Goal: Task Accomplishment & Management: Manage account settings

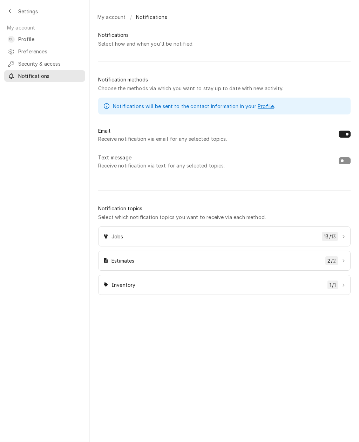
click at [23, 36] on span "Profile" at bounding box center [49, 38] width 63 height 7
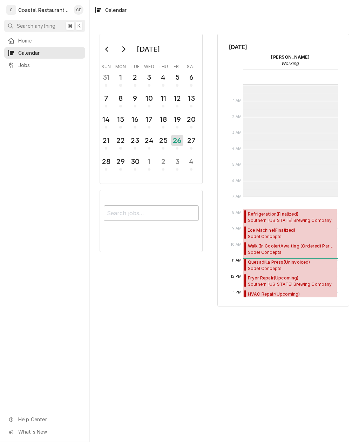
scroll to position [112, 0]
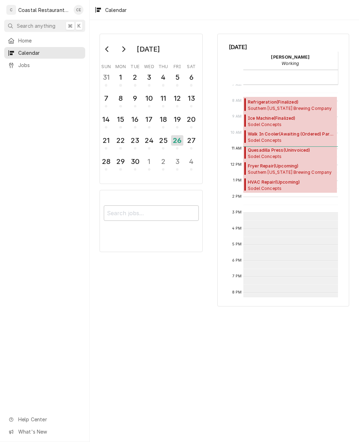
click at [28, 11] on div "Coastal Restaurant Repair" at bounding box center [44, 9] width 52 height 7
click at [23, 39] on span "Home" at bounding box center [49, 40] width 63 height 7
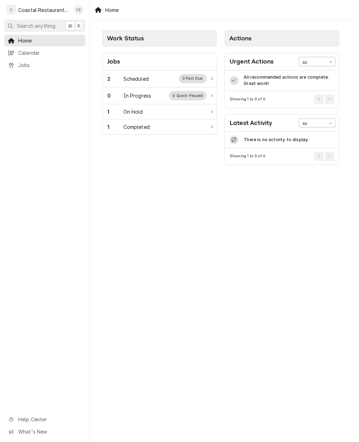
click at [142, 75] on div "Scheduled" at bounding box center [135, 78] width 25 height 7
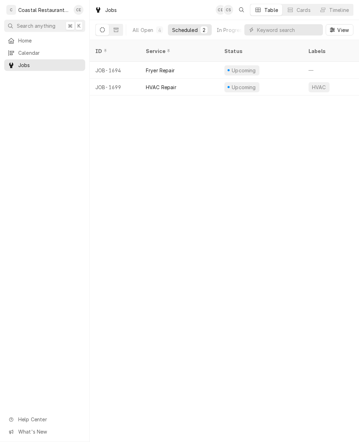
click at [288, 79] on div "Upcoming" at bounding box center [261, 87] width 84 height 17
click at [286, 79] on div "Upcoming" at bounding box center [261, 87] width 84 height 17
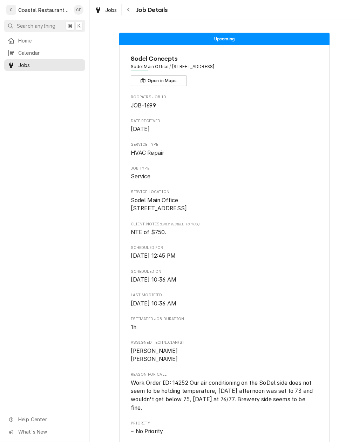
click at [25, 35] on link "Home" at bounding box center [44, 41] width 81 height 12
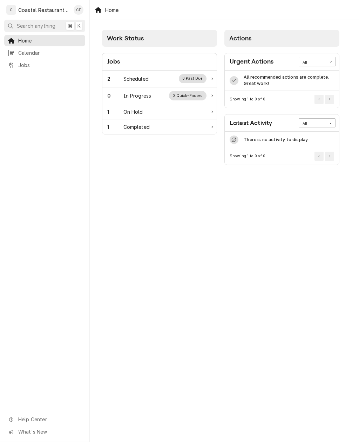
click at [114, 111] on div "1" at bounding box center [115, 111] width 16 height 7
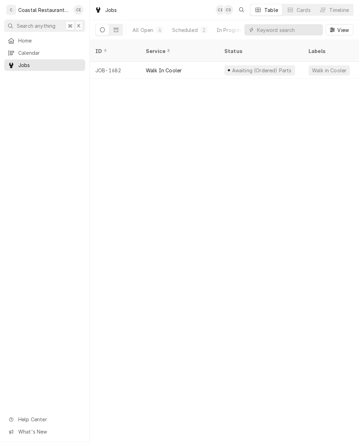
click at [286, 62] on div "Awaiting (Ordered) Parts" at bounding box center [261, 70] width 84 height 17
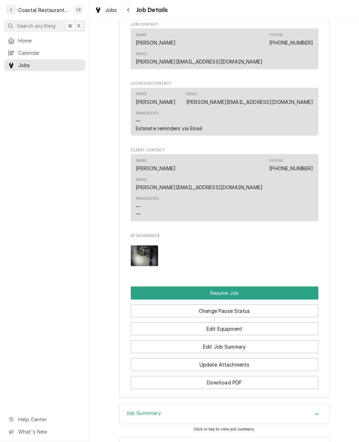
scroll to position [671, 0]
click at [143, 246] on img "Attachments" at bounding box center [145, 256] width 28 height 21
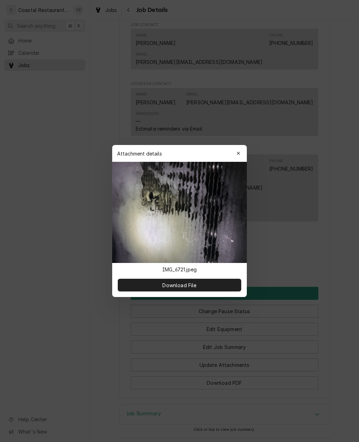
click at [307, 128] on div at bounding box center [179, 221] width 359 height 442
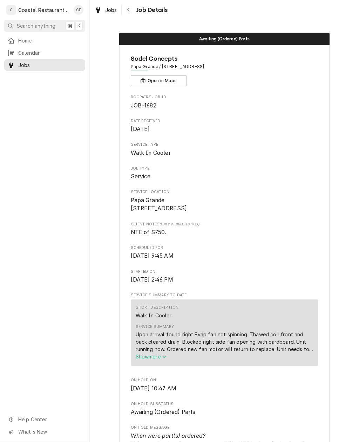
scroll to position [0, 0]
click at [26, 41] on span "Home" at bounding box center [49, 40] width 63 height 7
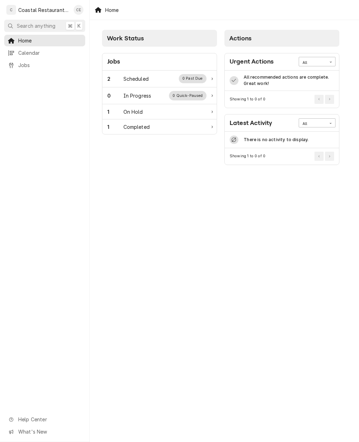
click at [22, 50] on span "Calendar" at bounding box center [49, 52] width 63 height 7
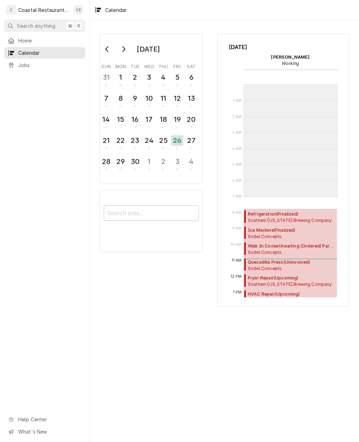
scroll to position [112, 0]
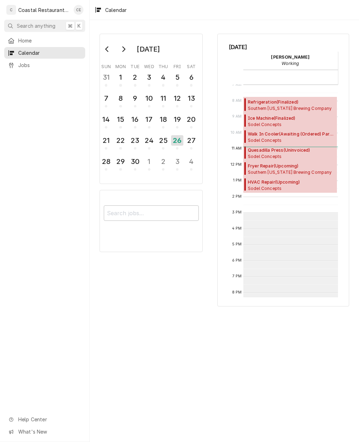
click at [23, 63] on span "Jobs" at bounding box center [49, 64] width 63 height 7
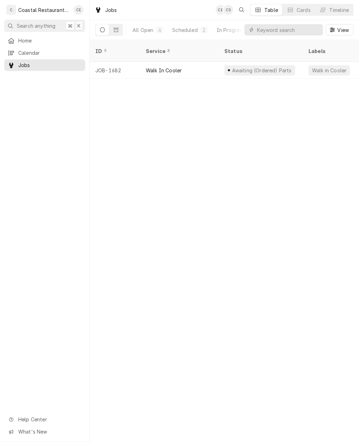
click at [25, 40] on span "Home" at bounding box center [49, 40] width 63 height 7
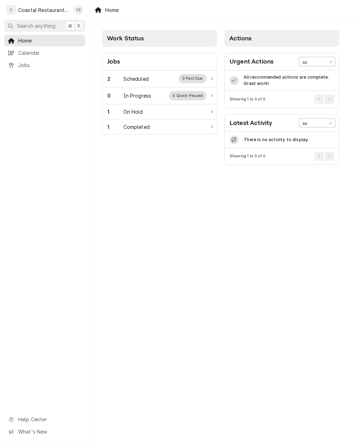
click at [33, 37] on span "Home" at bounding box center [49, 40] width 63 height 7
click at [40, 8] on div "Coastal Restaurant Repair" at bounding box center [44, 9] width 52 height 7
click at [75, 9] on div "Carlos Espin's Avatar" at bounding box center [79, 10] width 10 height 10
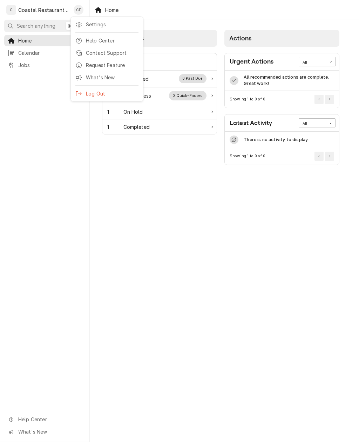
click at [92, 26] on div "Settings" at bounding box center [112, 24] width 53 height 7
click at [87, 25] on div "Settings" at bounding box center [112, 24] width 53 height 7
click at [82, 10] on html "C Coastal Restaurant Repair CE Search anything ⌘ K Home Calendar Jobs Help Cent…" at bounding box center [179, 221] width 359 height 442
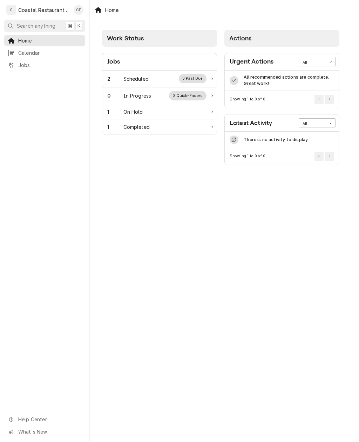
click at [82, 11] on div "Carlos Espin's Avatar" at bounding box center [79, 10] width 10 height 10
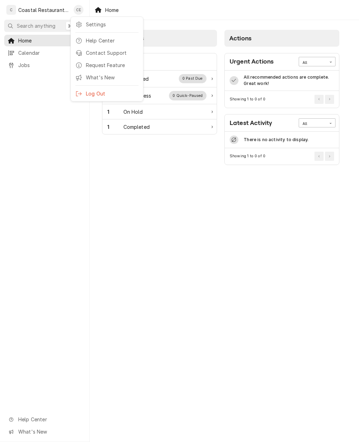
click at [102, 22] on div "Settings Help Center Contact Support Request Feature What's New Log Out" at bounding box center [107, 58] width 73 height 85
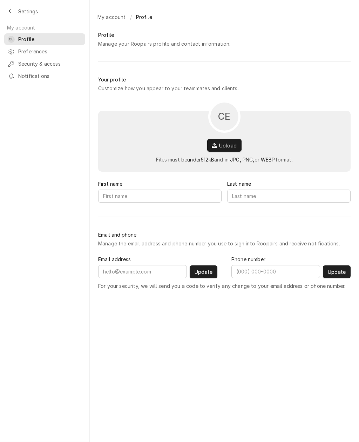
type input "[PERSON_NAME]"
type input "Espin"
type input "[PERSON_NAME][EMAIL_ADDRESS][DOMAIN_NAME]"
type input "(302) 493-6774"
click at [32, 48] on span "Preferences" at bounding box center [49, 51] width 63 height 7
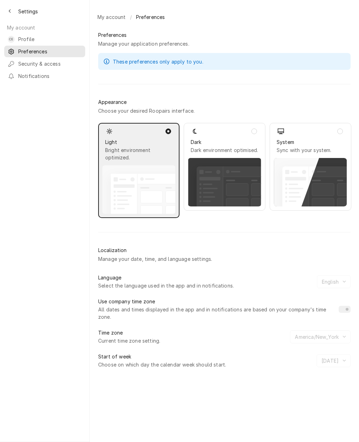
click at [34, 77] on div "Notifications" at bounding box center [45, 76] width 78 height 9
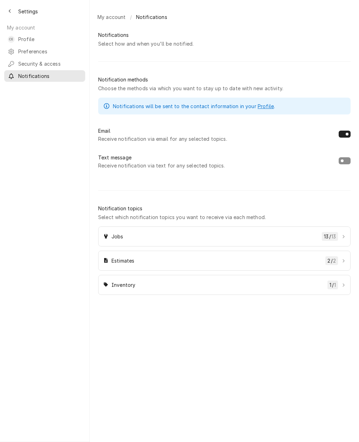
click at [348, 138] on button "Dynamic Content Wrapper" at bounding box center [345, 134] width 12 height 7
checkbox input "false"
click at [42, 39] on span "Profile" at bounding box center [49, 38] width 63 height 7
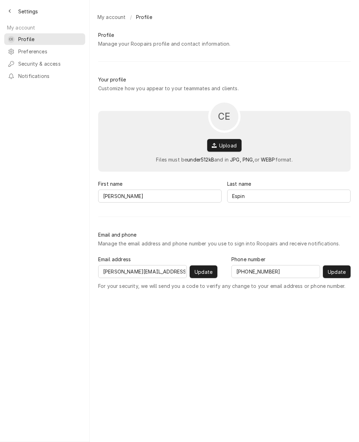
click at [22, 50] on span "Preferences" at bounding box center [49, 51] width 63 height 7
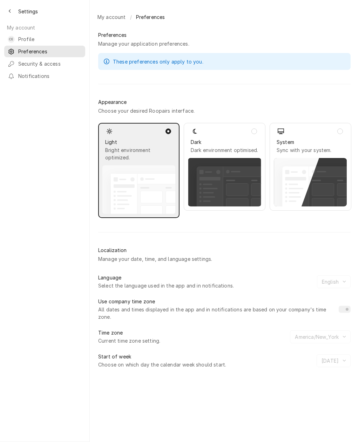
click at [247, 185] on rect "Dynamic Content Wrapper" at bounding box center [234, 188] width 74 height 44
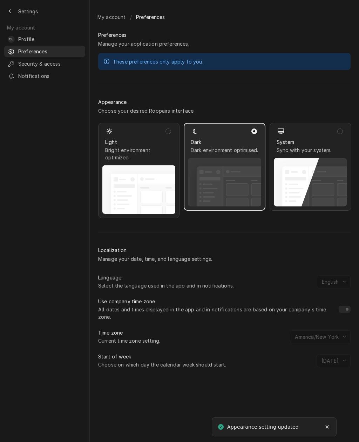
click at [305, 162] on rect "Dynamic Content Wrapper" at bounding box center [310, 182] width 72 height 48
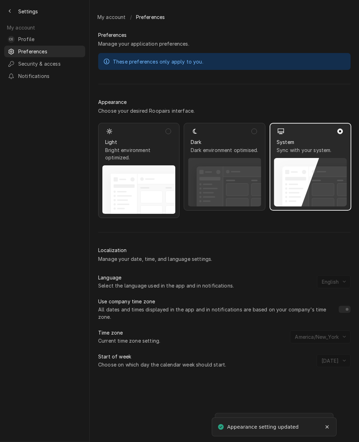
click at [225, 194] on rect "Dynamic Content Wrapper" at bounding box center [234, 188] width 74 height 44
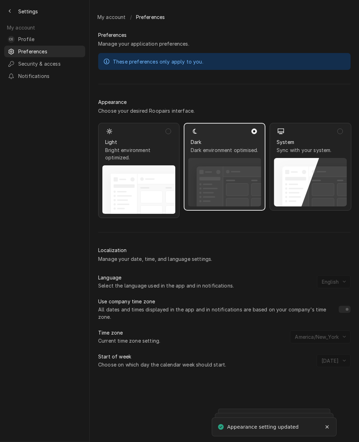
click at [28, 59] on div "Security & access" at bounding box center [45, 63] width 78 height 9
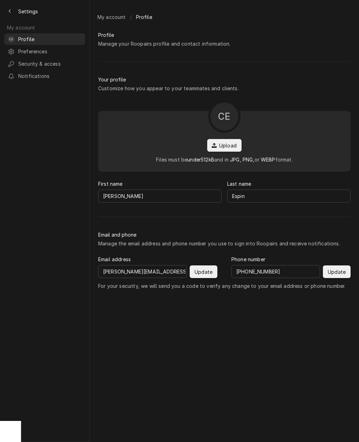
click at [15, 10] on button "Back to previous page" at bounding box center [9, 11] width 11 height 11
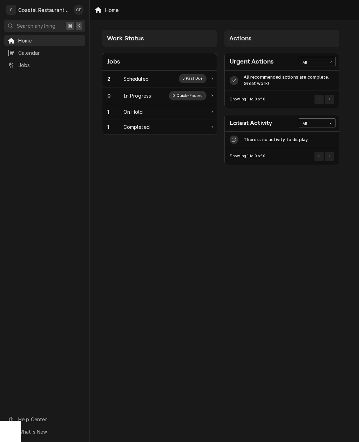
click at [110, 75] on div "2" at bounding box center [115, 78] width 16 height 7
